Goal: Navigation & Orientation: Find specific page/section

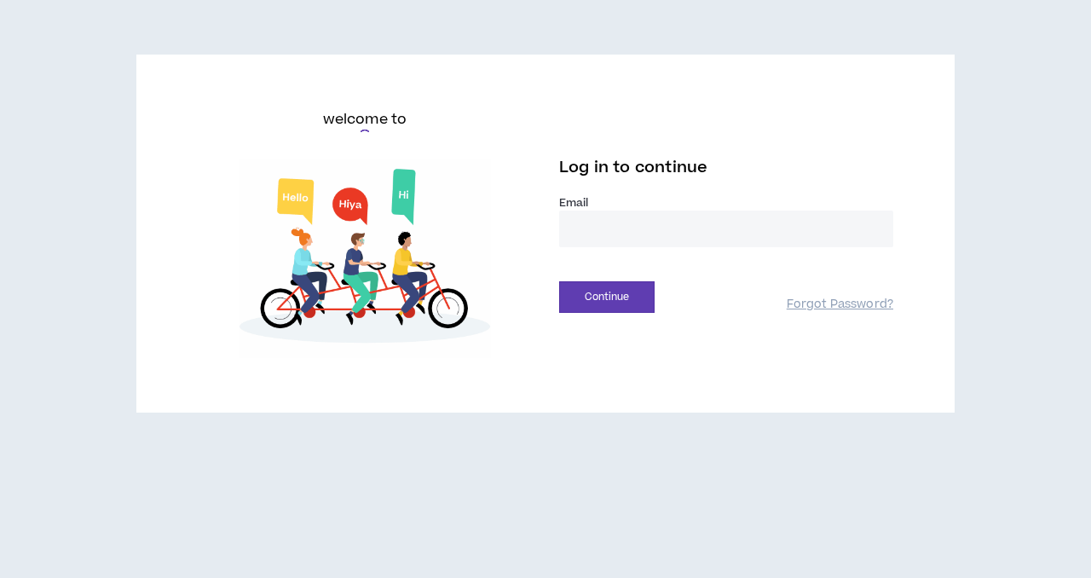
type input "**********"
click at [593, 291] on button "Continue" at bounding box center [606, 297] width 95 height 32
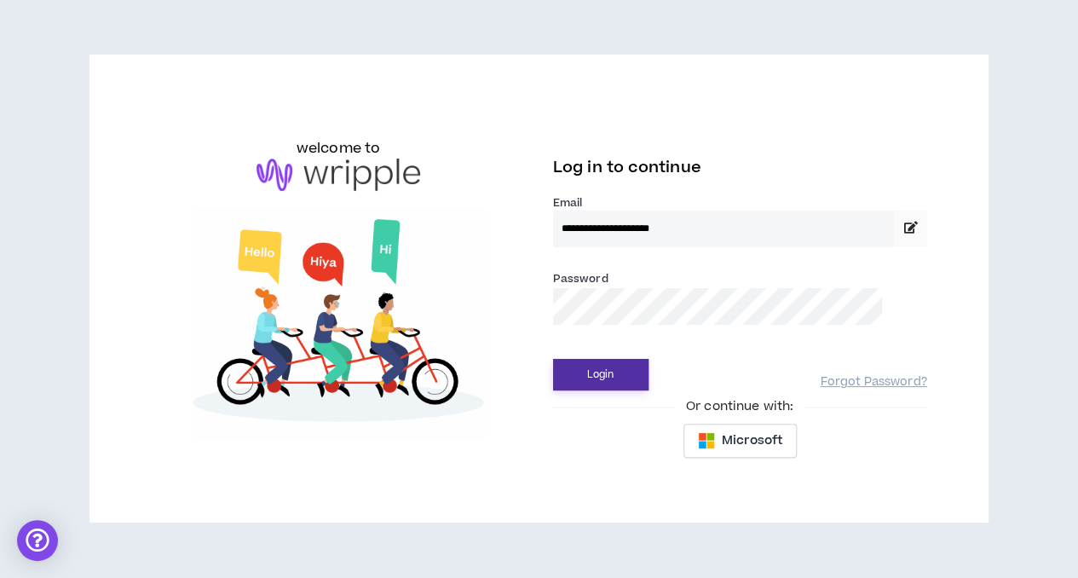
click at [604, 361] on button "Login" at bounding box center [600, 375] width 95 height 32
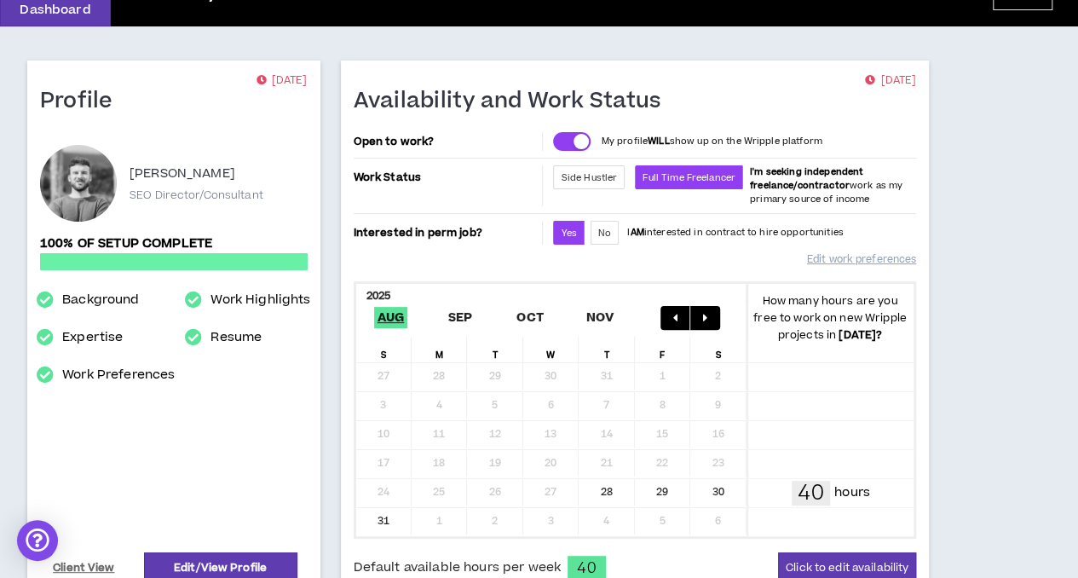
scroll to position [85, 0]
